Goal: Task Accomplishment & Management: Use online tool/utility

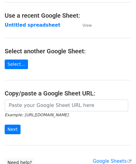
scroll to position [31, 0]
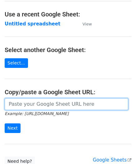
click at [32, 107] on input "url" at bounding box center [66, 105] width 123 height 12
paste input "[URL][DOMAIN_NAME]"
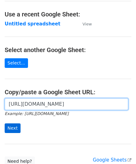
type input "[URL][DOMAIN_NAME]"
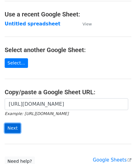
click at [12, 124] on input "Next" at bounding box center [13, 129] width 16 height 10
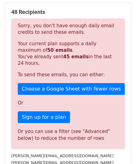
scroll to position [182, 0]
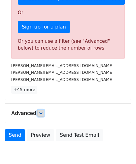
click at [43, 112] on icon at bounding box center [41, 114] width 4 height 4
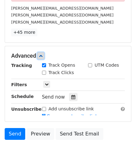
scroll to position [267, 0]
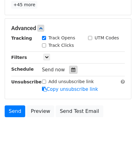
click at [71, 69] on icon at bounding box center [73, 70] width 4 height 4
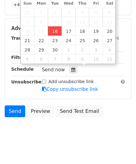
type input "2025-09-16 12:00"
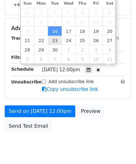
scroll to position [0, 0]
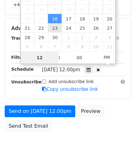
paste input "Hour"
type input "1"
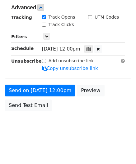
type input "2025-09-16 13:00"
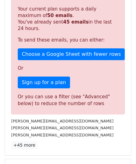
scroll to position [285, 0]
